Goal: Task Accomplishment & Management: Use online tool/utility

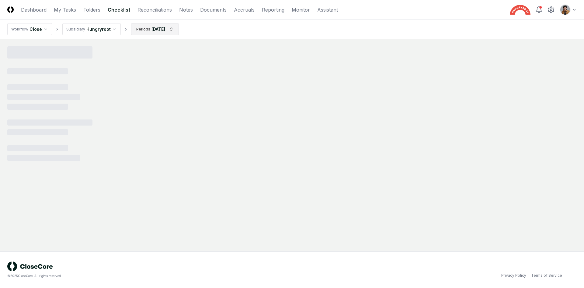
click at [166, 31] on html "CloseCore Dashboard My Tasks Folders Checklist Reconciliations Notes Documents …" at bounding box center [292, 144] width 584 height 288
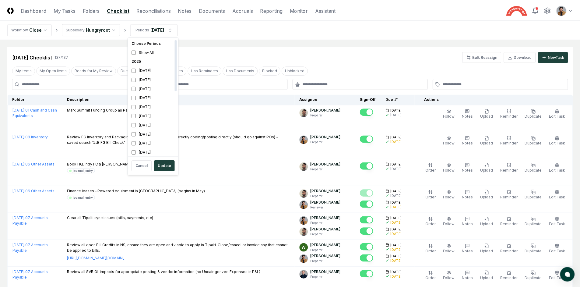
scroll to position [2, 0]
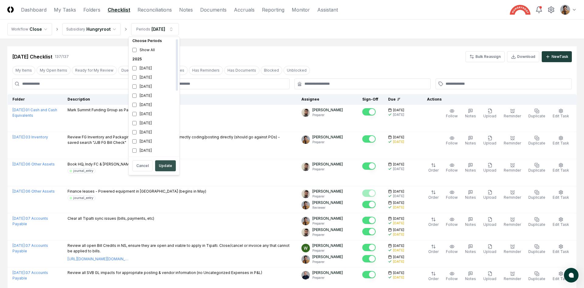
click at [169, 163] on button "Update" at bounding box center [165, 165] width 21 height 11
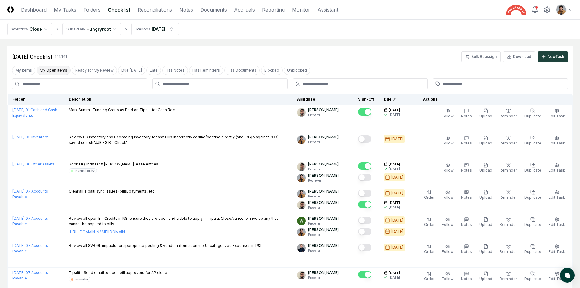
click at [56, 72] on button "My Open Items" at bounding box center [54, 70] width 34 height 9
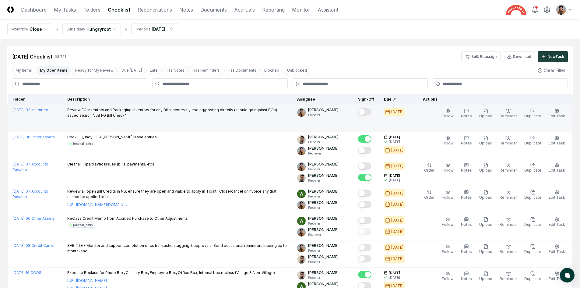
click at [371, 114] on button "Mark complete" at bounding box center [364, 111] width 13 height 7
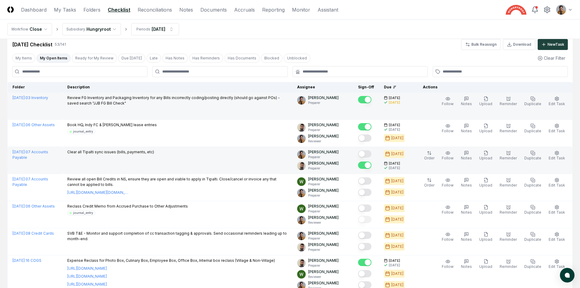
click at [371, 156] on button "Mark complete" at bounding box center [364, 153] width 13 height 7
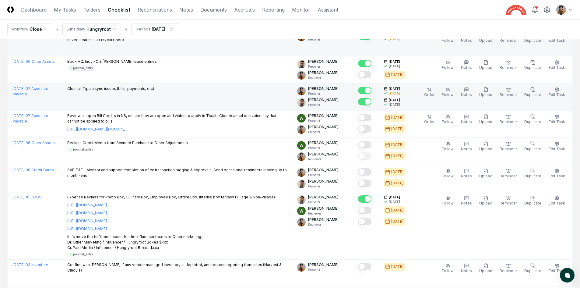
scroll to position [184, 0]
